Goal: Information Seeking & Learning: Learn about a topic

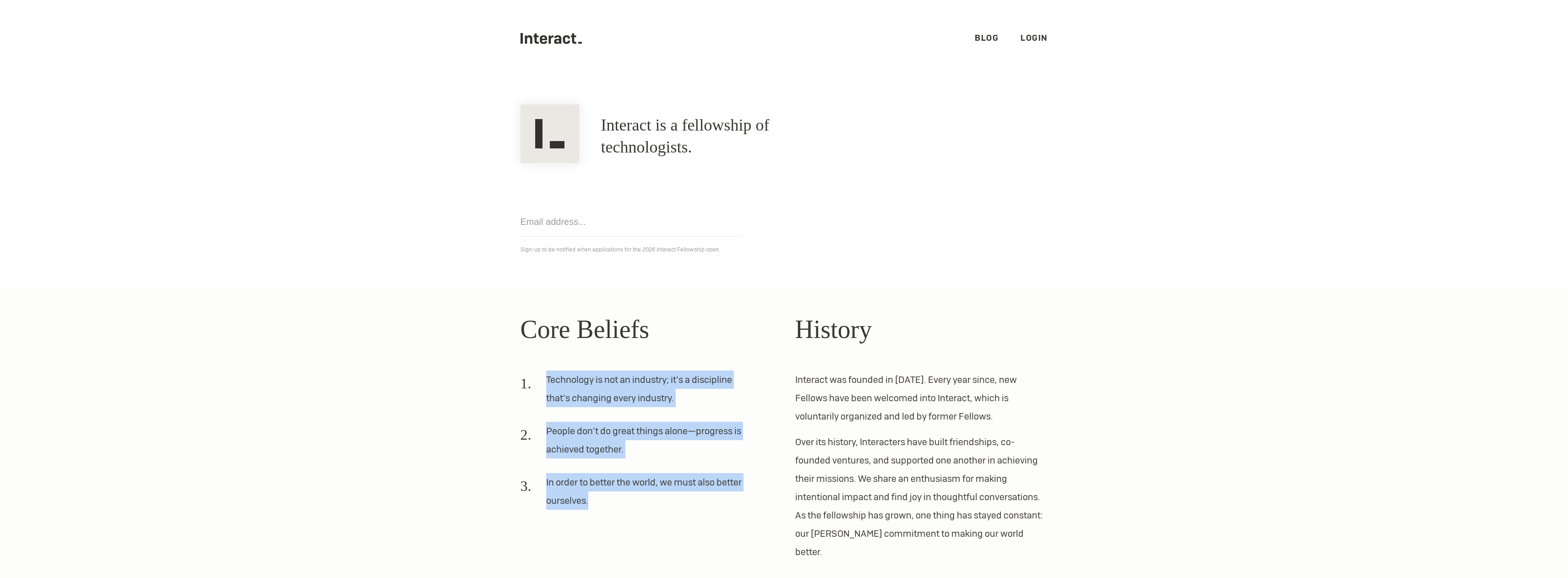
drag, startPoint x: 542, startPoint y: 380, endPoint x: 684, endPoint y: 510, distance: 192.5
click at [684, 510] on ol "Technology is not an industry; it’s a discipline that’s changing every industry…" at bounding box center [646, 443] width 253 height 147
click at [534, 38] on icon ".cls-1{fill:#33312f;} interact-brand-logotype-black" at bounding box center [551, 38] width 62 height 11
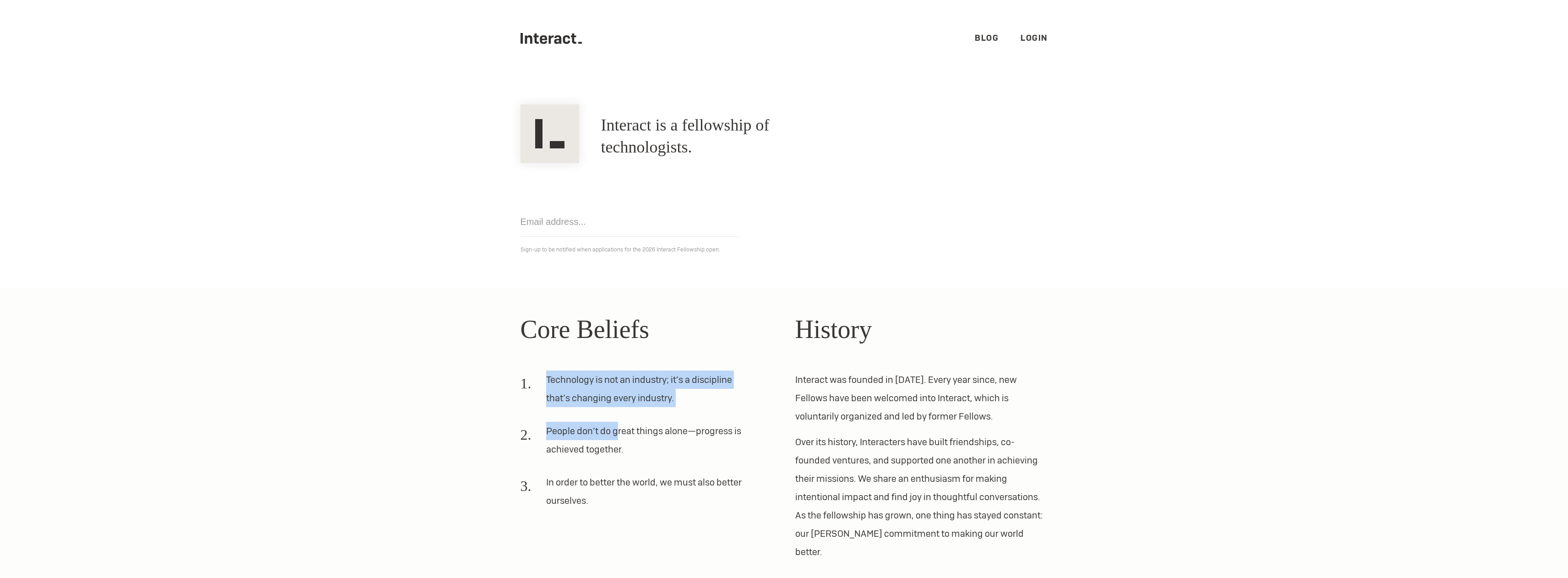
drag, startPoint x: 540, startPoint y: 376, endPoint x: 617, endPoint y: 436, distance: 97.6
click at [616, 436] on ol "Technology is not an industry; it’s a discipline that’s changing every industry…" at bounding box center [646, 443] width 253 height 147
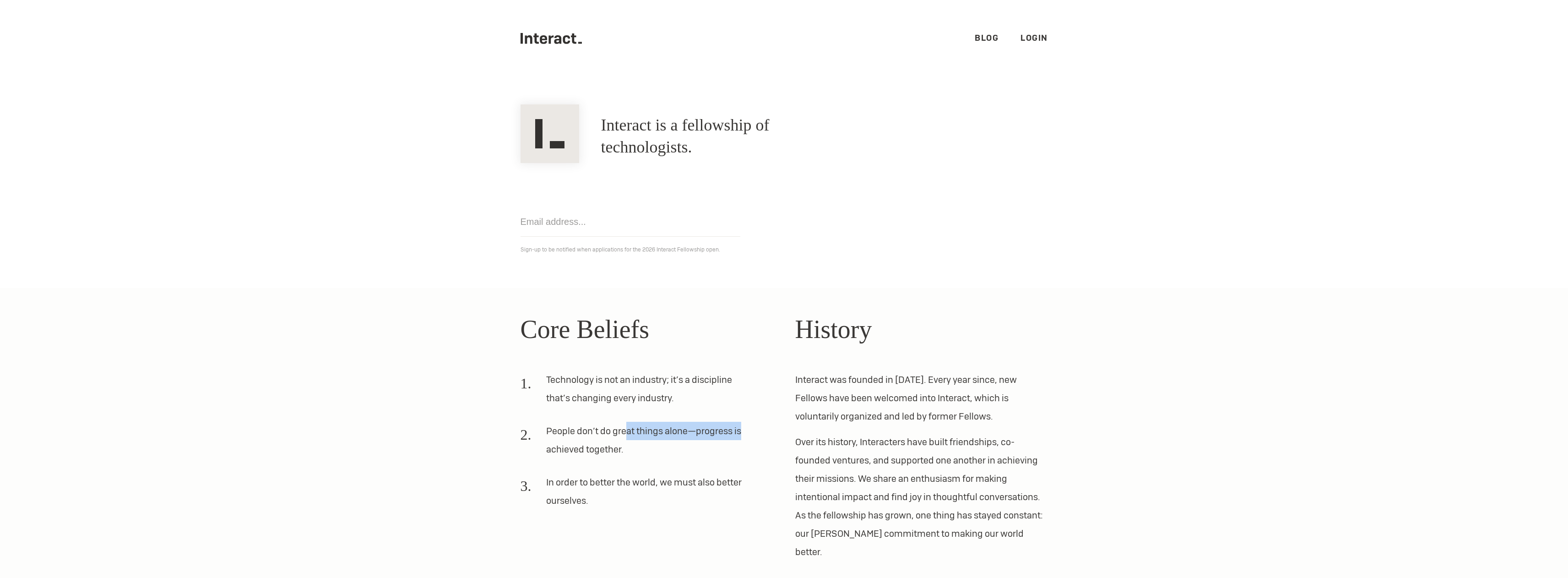
drag, startPoint x: 632, startPoint y: 437, endPoint x: 743, endPoint y: 463, distance: 114.0
click at [741, 445] on li "People don’t do great things alone—progress is achieved together." at bounding box center [635, 444] width 231 height 44
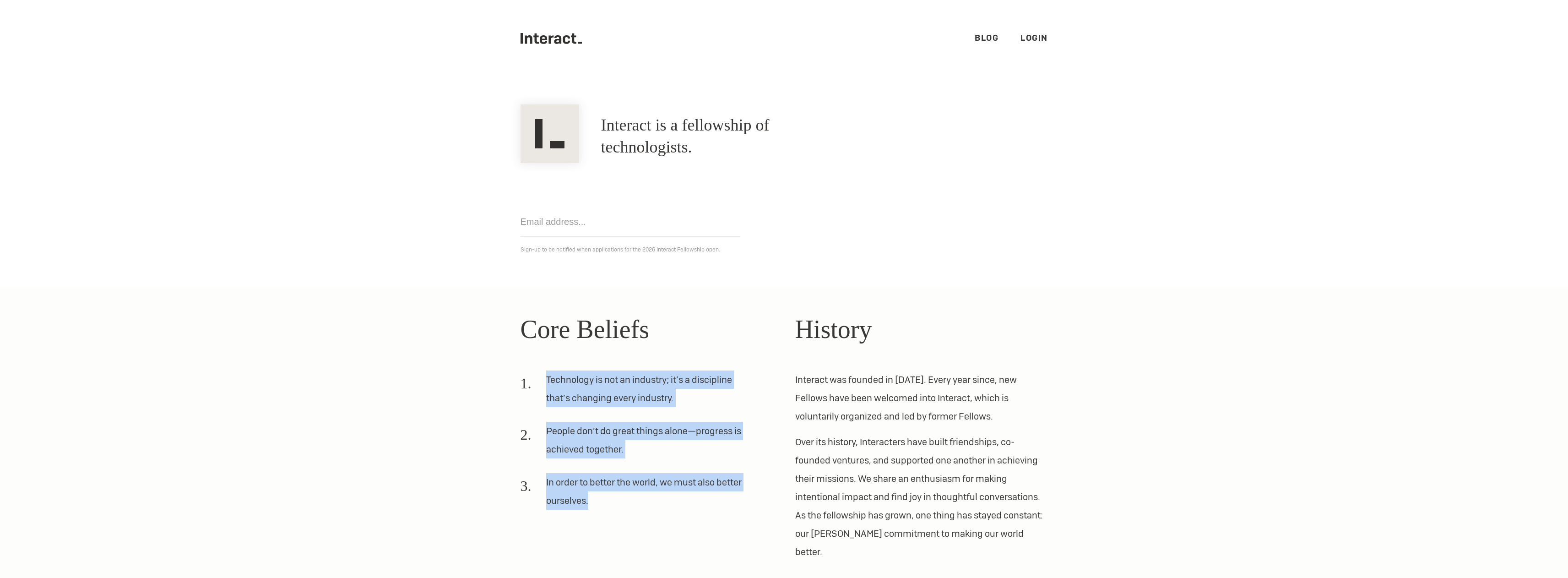
drag, startPoint x: 590, startPoint y: 506, endPoint x: 548, endPoint y: 358, distance: 153.8
click at [548, 358] on div "Core Beliefs Technology is not an industry; it’s a discipline that’s changing e…" at bounding box center [646, 435] width 253 height 251
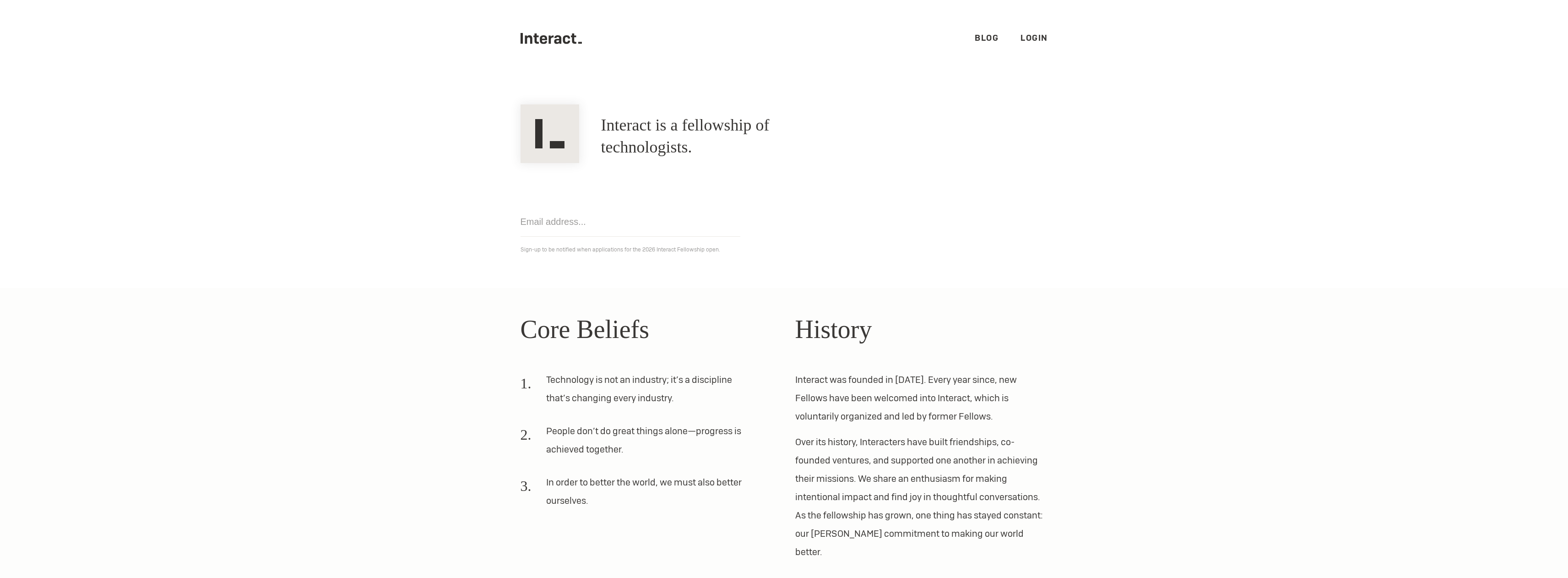
click at [1166, 452] on section "Core Beliefs Technology is not an industry; it’s a discipline that’s changing e…" at bounding box center [784, 470] width 1568 height 364
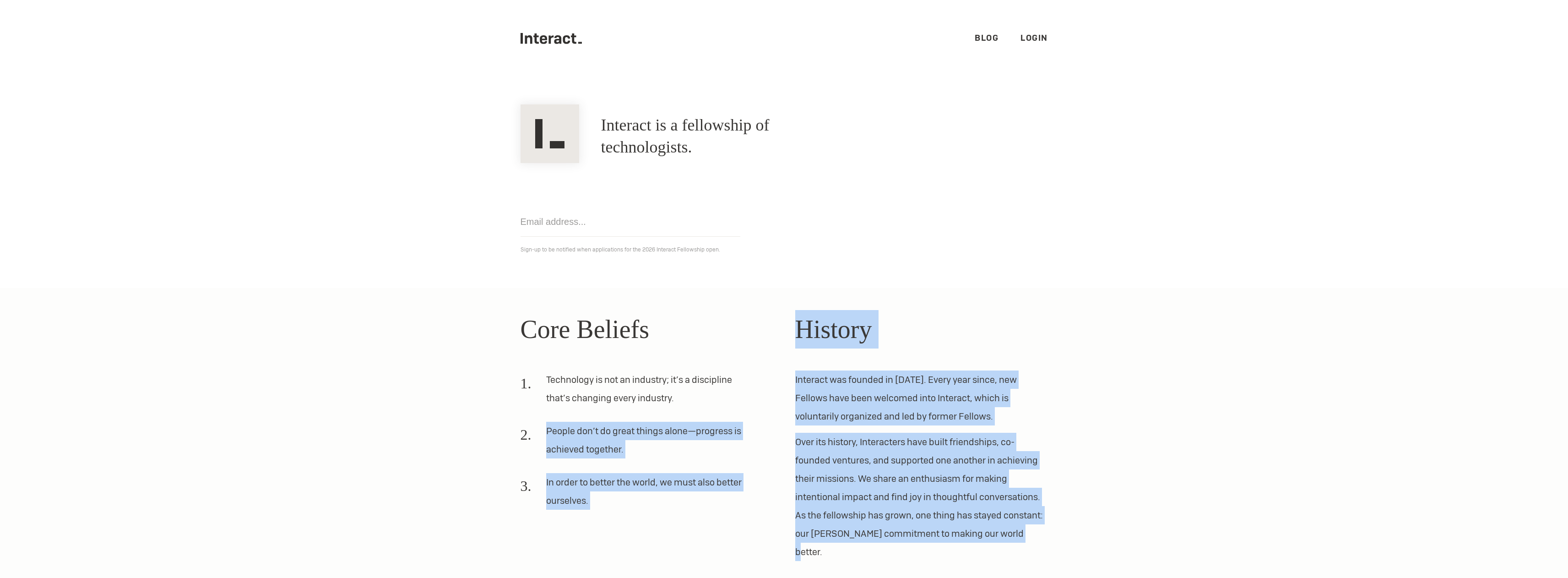
drag, startPoint x: 1040, startPoint y: 540, endPoint x: 751, endPoint y: 420, distance: 312.9
click at [751, 420] on div "Core Beliefs Technology is not an industry; it’s a discipline that’s changing e…" at bounding box center [784, 435] width 550 height 251
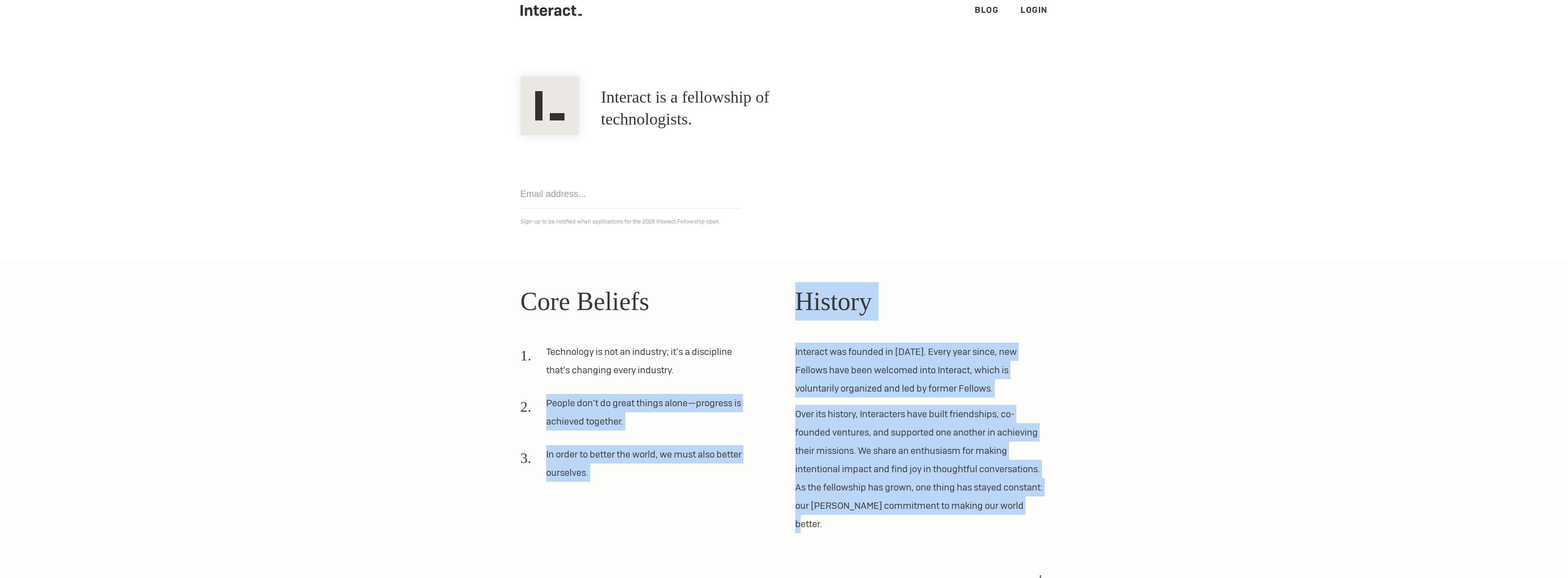
scroll to position [55, 0]
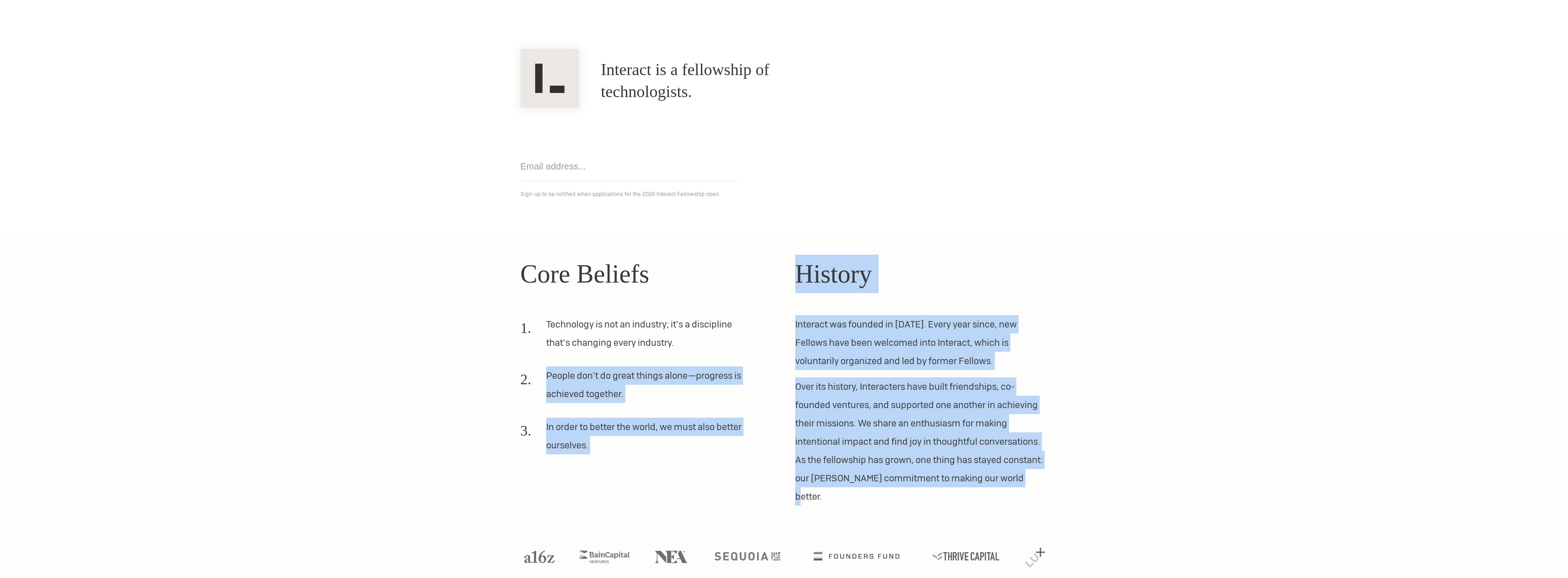
click at [1316, 312] on section "Core Beliefs Technology is not an industry; it’s a discipline that’s changing e…" at bounding box center [784, 414] width 1568 height 364
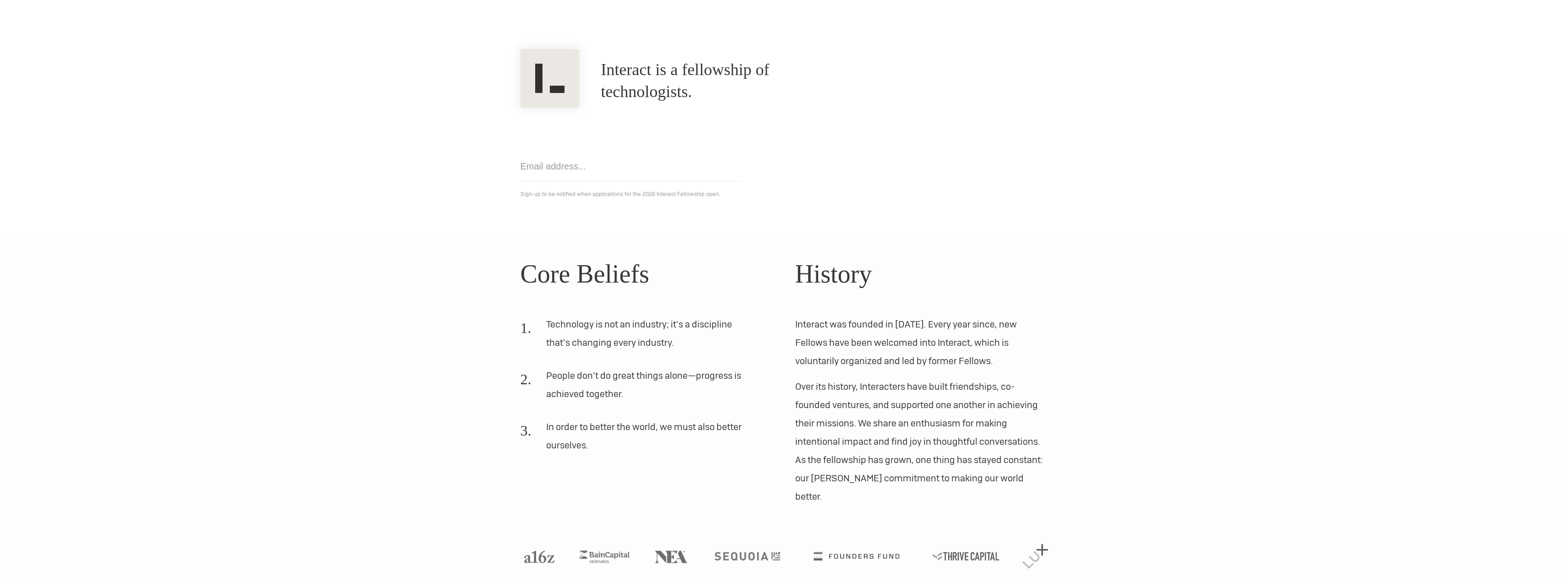
click at [1042, 545] on img at bounding box center [1034, 557] width 25 height 25
